Goal: Find specific page/section: Find specific page/section

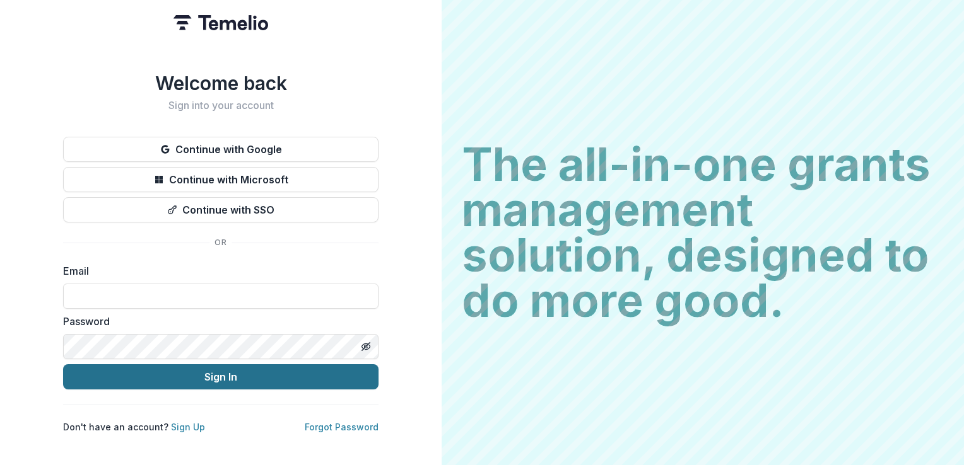
type input "**********"
click at [207, 372] on button "Sign In" at bounding box center [220, 376] width 315 height 25
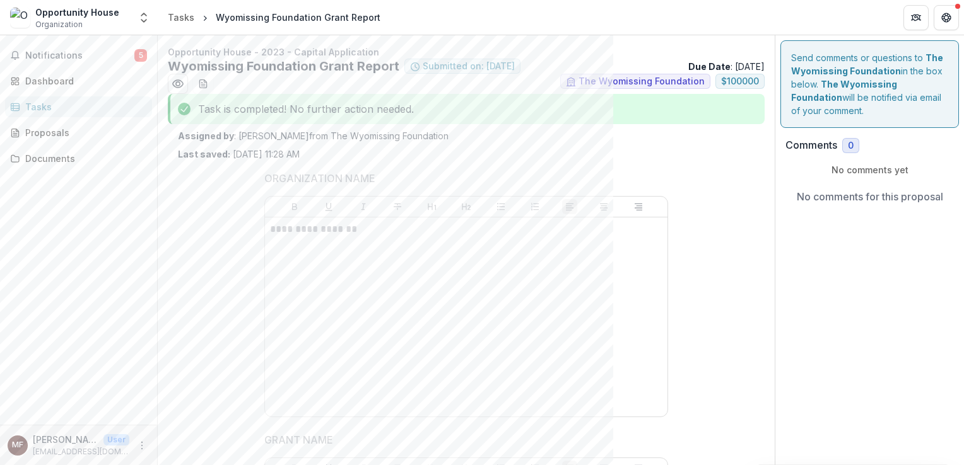
click at [42, 126] on div "Proposals" at bounding box center [83, 132] width 117 height 13
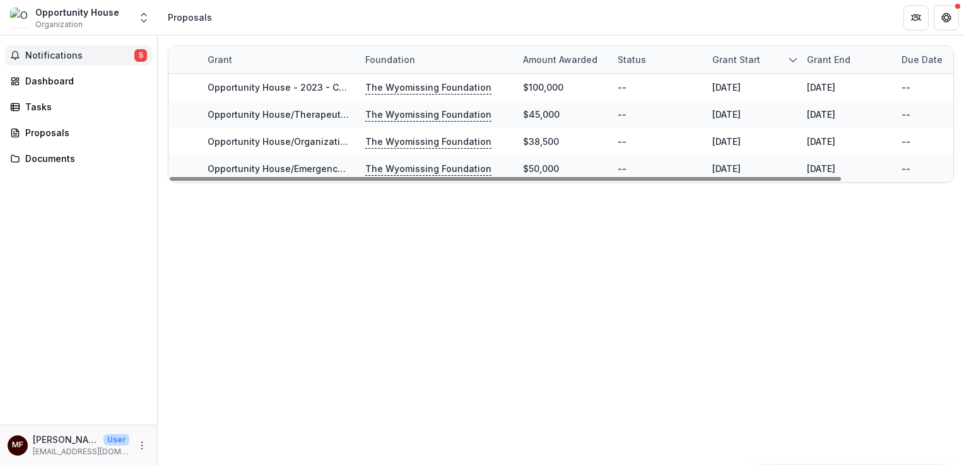
click at [74, 54] on span "Notifications" at bounding box center [79, 55] width 109 height 11
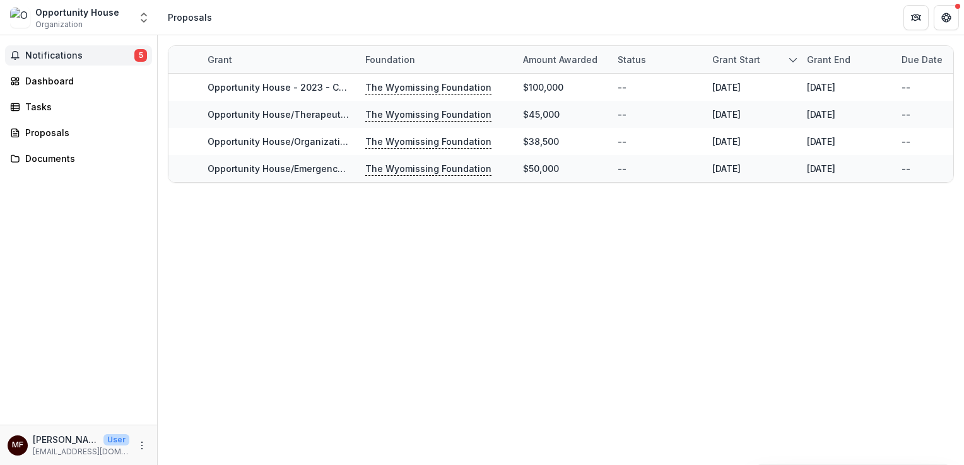
click at [50, 212] on div "Notifications 5 Unread 5 Archived MF [PERSON_NAME] changed the status of Wyomis…" at bounding box center [78, 230] width 157 height 390
click at [38, 102] on div "Tasks" at bounding box center [83, 106] width 117 height 13
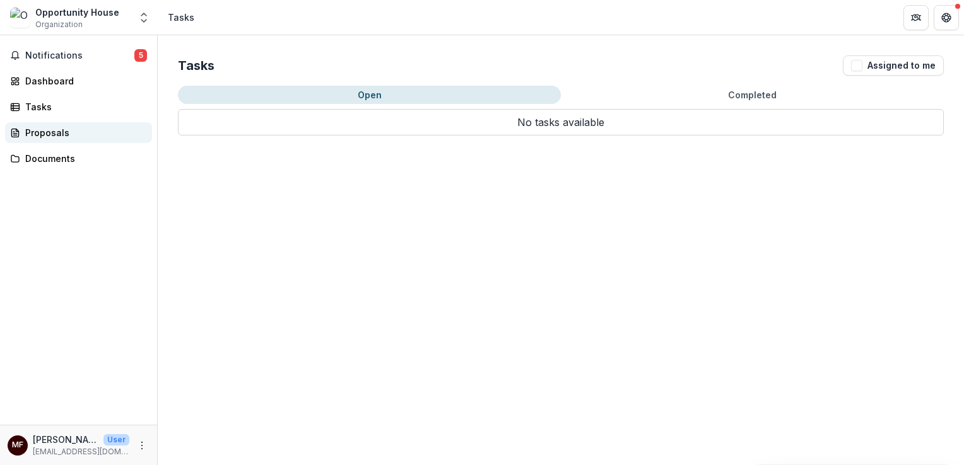
click at [49, 123] on link "Proposals" at bounding box center [78, 132] width 147 height 21
